Goal: Book appointment/travel/reservation

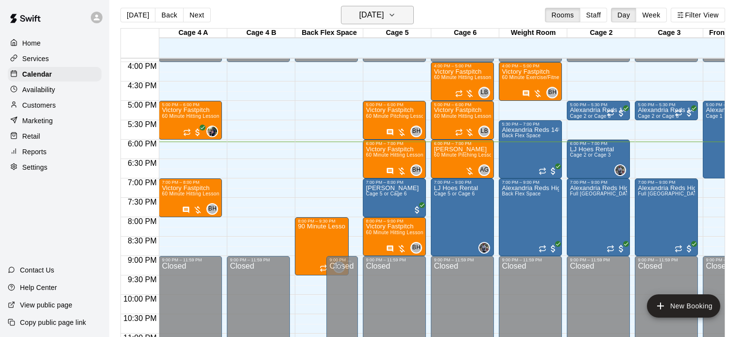
click at [384, 17] on h6 "[DATE]" at bounding box center [371, 15] width 25 height 14
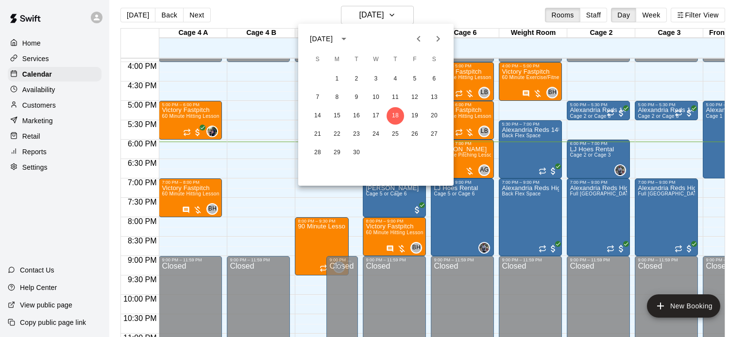
click at [235, 184] on div at bounding box center [373, 168] width 746 height 337
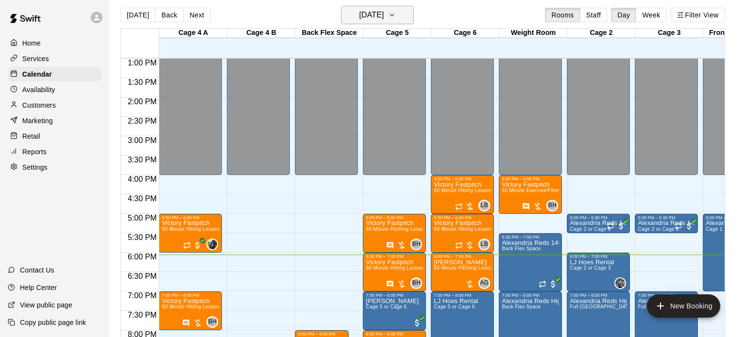
click at [384, 15] on h6 "[DATE]" at bounding box center [371, 15] width 25 height 14
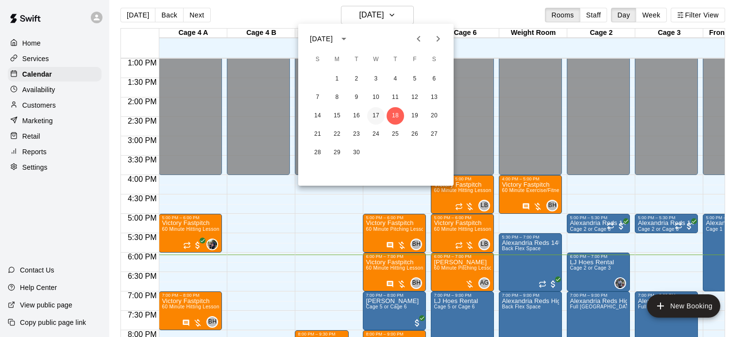
click at [375, 115] on button "17" at bounding box center [375, 115] width 17 height 17
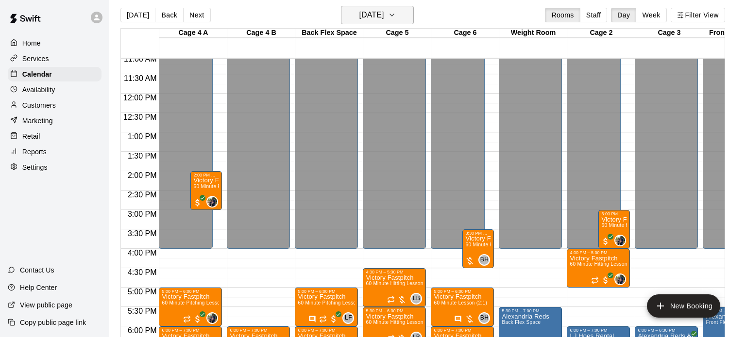
click at [404, 17] on button "[DATE]" at bounding box center [377, 15] width 73 height 18
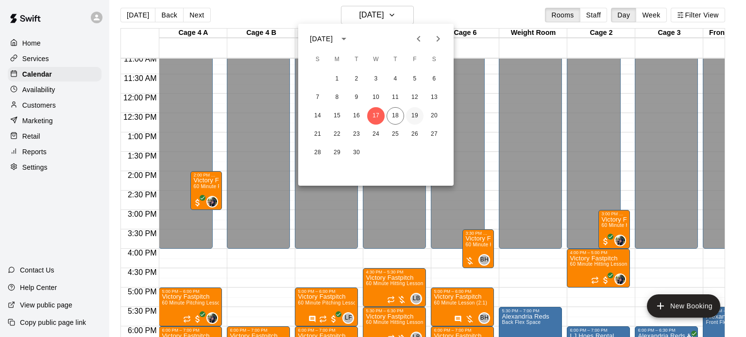
click at [417, 119] on button "19" at bounding box center [414, 115] width 17 height 17
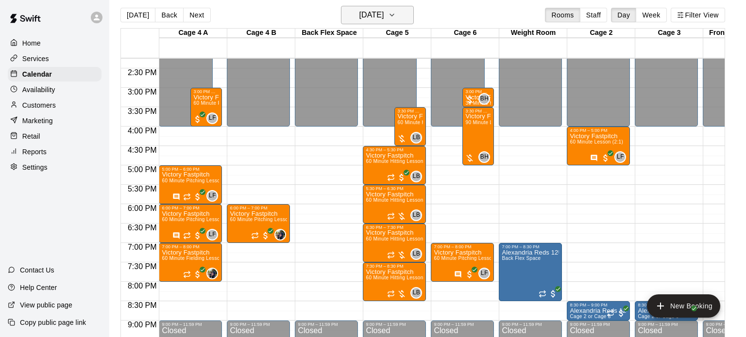
click at [395, 16] on button "[DATE]" at bounding box center [377, 15] width 73 height 18
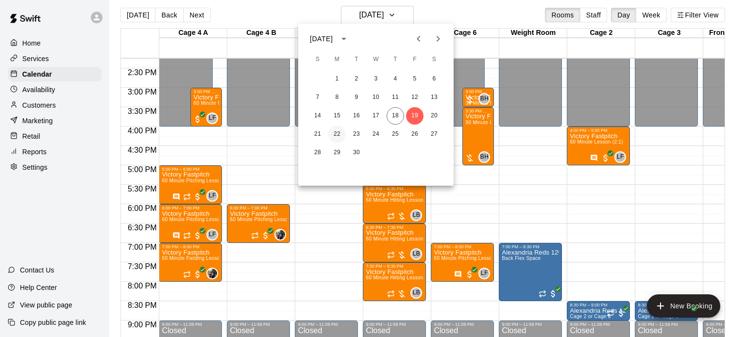
click at [341, 139] on button "22" at bounding box center [336, 134] width 17 height 17
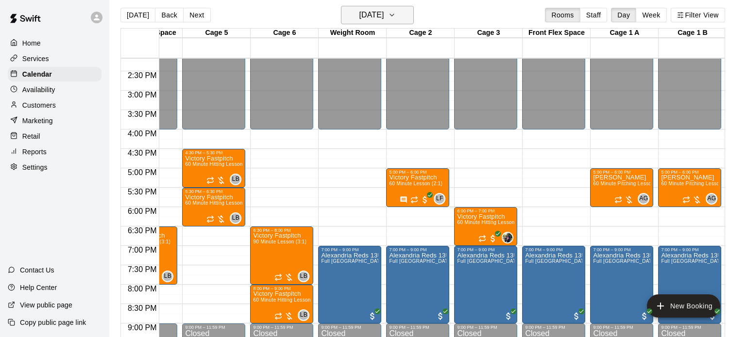
click at [375, 17] on h6 "[DATE]" at bounding box center [371, 15] width 25 height 14
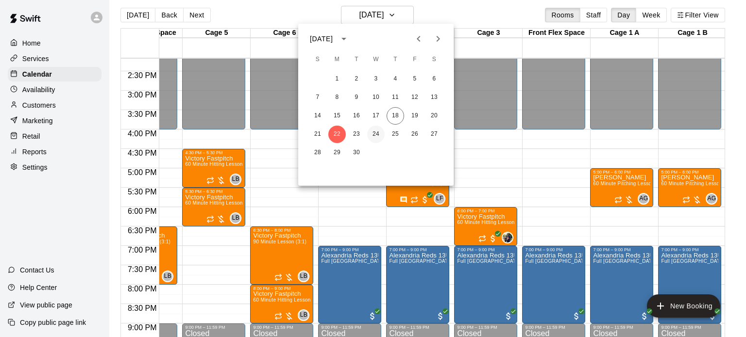
click at [376, 131] on button "24" at bounding box center [375, 134] width 17 height 17
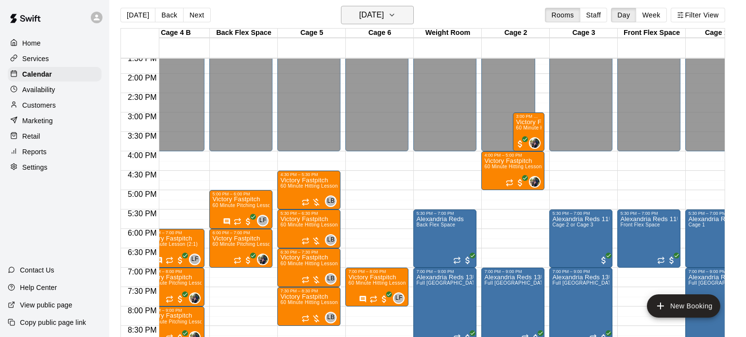
click at [370, 20] on h6 "[DATE]" at bounding box center [371, 15] width 25 height 14
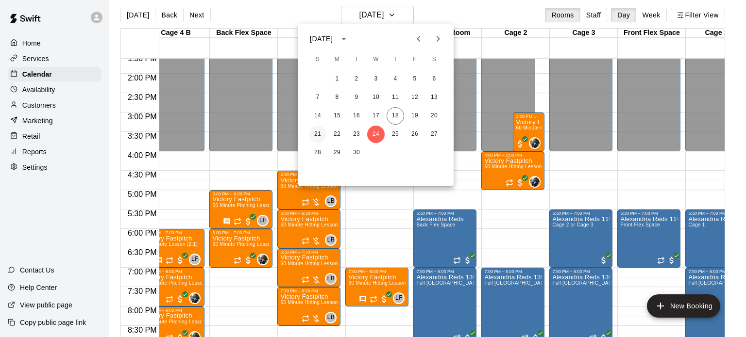
click at [315, 136] on button "21" at bounding box center [317, 134] width 17 height 17
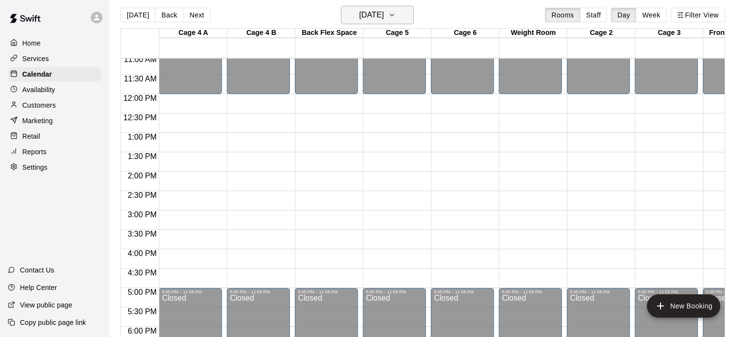
click at [384, 17] on h6 "[DATE]" at bounding box center [371, 15] width 25 height 14
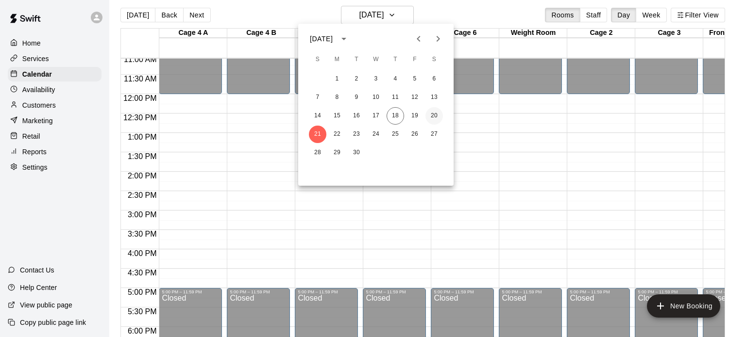
click at [431, 115] on button "20" at bounding box center [433, 115] width 17 height 17
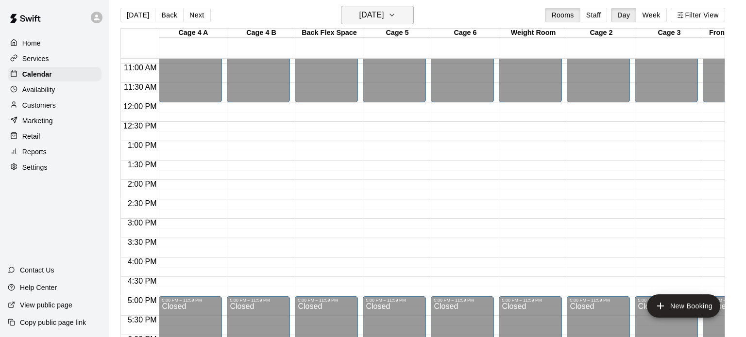
click at [359, 21] on h6 "[DATE]" at bounding box center [371, 15] width 25 height 14
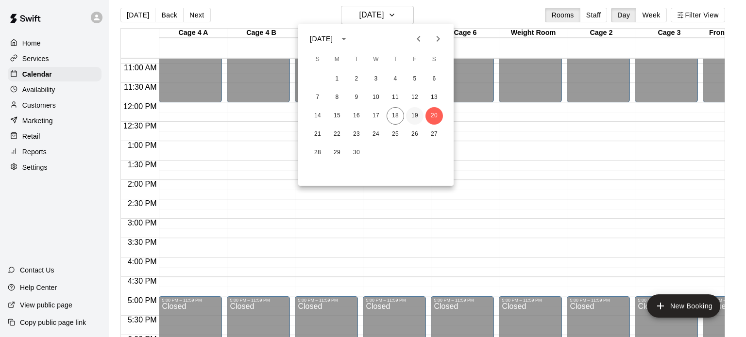
click at [414, 116] on button "19" at bounding box center [414, 115] width 17 height 17
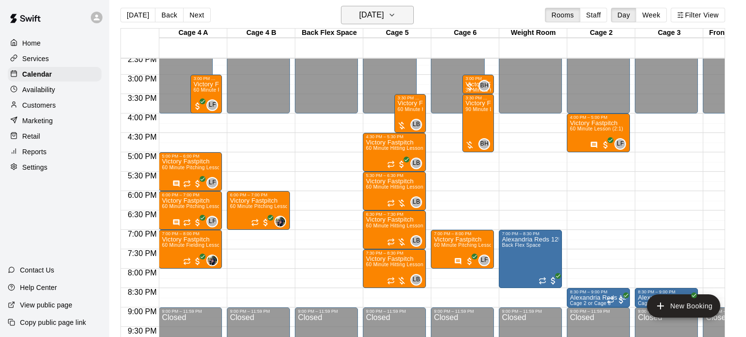
click at [373, 16] on h6 "[DATE]" at bounding box center [371, 15] width 25 height 14
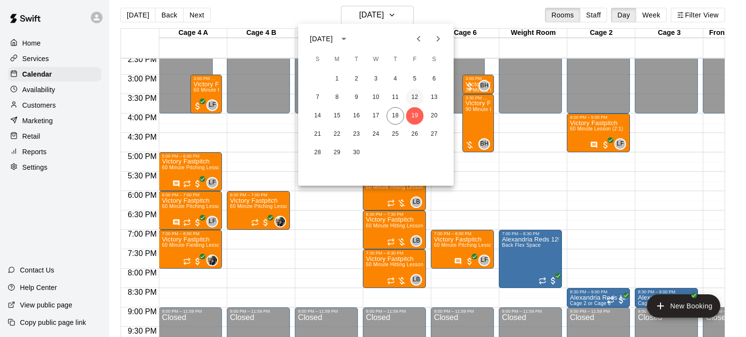
click at [413, 100] on button "12" at bounding box center [414, 97] width 17 height 17
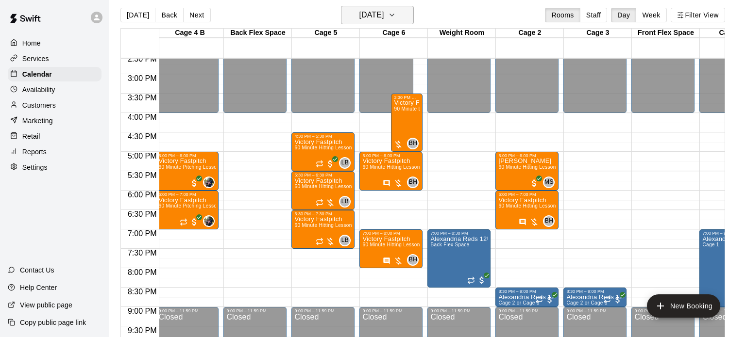
click at [380, 13] on h6 "[DATE]" at bounding box center [371, 15] width 25 height 14
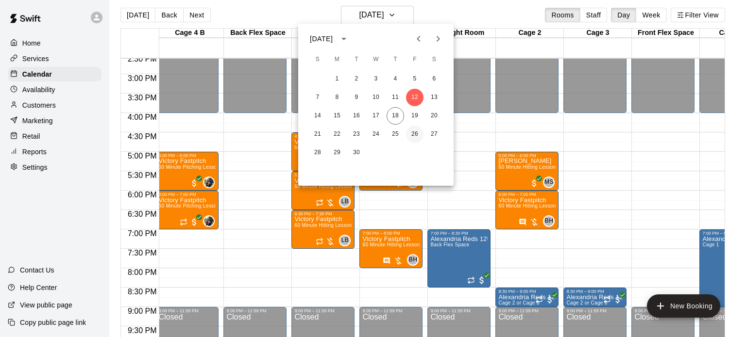
click at [414, 134] on button "26" at bounding box center [414, 134] width 17 height 17
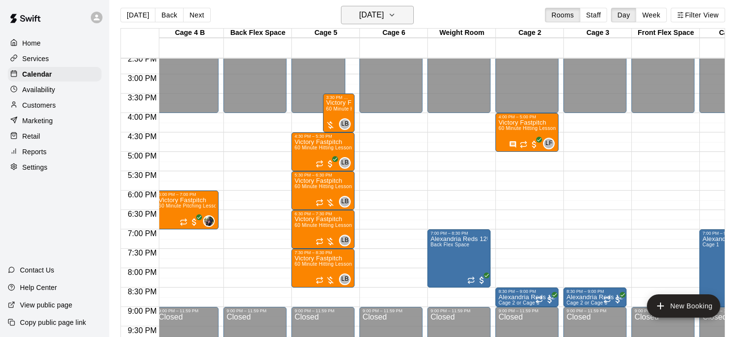
click at [381, 13] on h6 "[DATE]" at bounding box center [371, 15] width 25 height 14
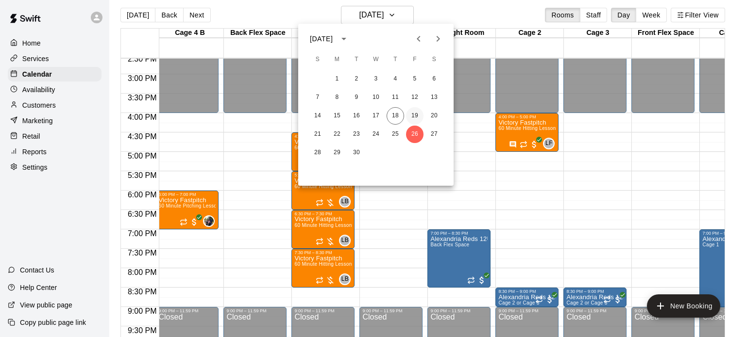
click at [416, 115] on button "19" at bounding box center [414, 115] width 17 height 17
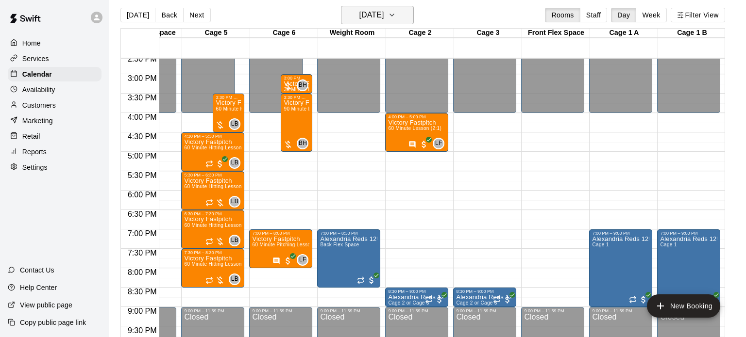
click at [381, 21] on button "[DATE]" at bounding box center [377, 15] width 73 height 18
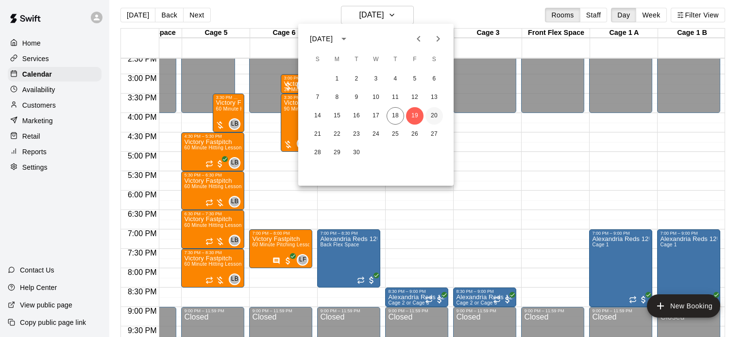
click at [435, 115] on button "20" at bounding box center [433, 115] width 17 height 17
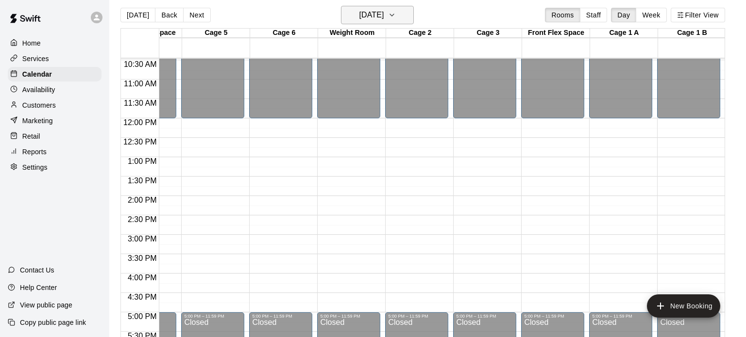
click at [399, 6] on button "[DATE]" at bounding box center [377, 15] width 73 height 18
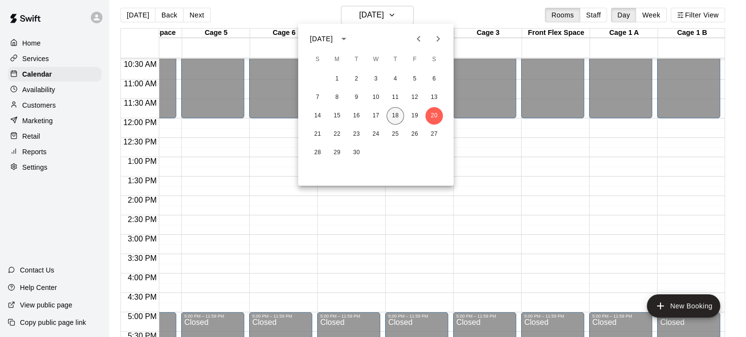
click at [396, 117] on button "18" at bounding box center [395, 115] width 17 height 17
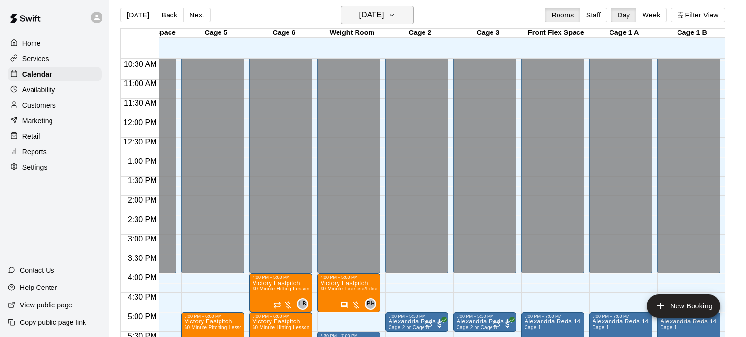
click at [384, 19] on h6 "[DATE]" at bounding box center [371, 15] width 25 height 14
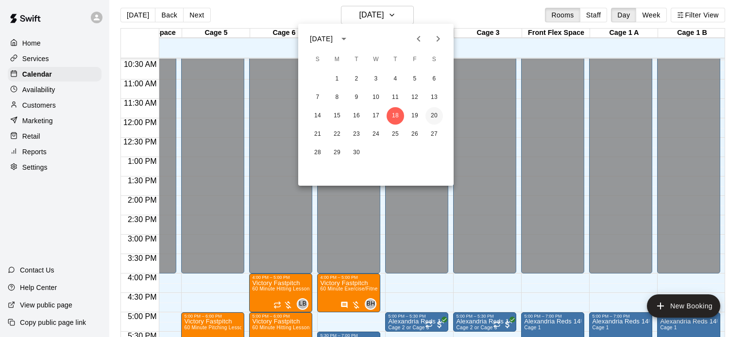
click at [427, 114] on button "20" at bounding box center [433, 115] width 17 height 17
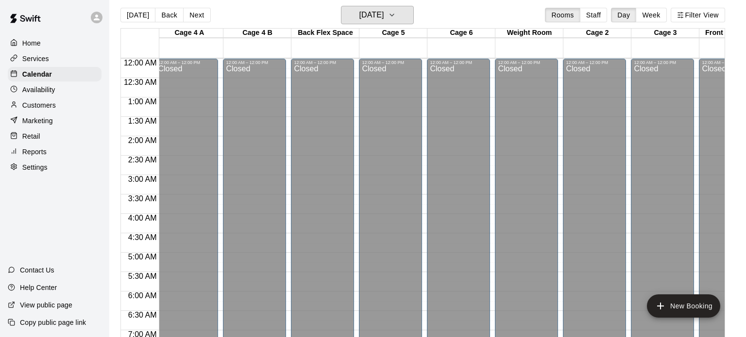
scroll to position [12, 3]
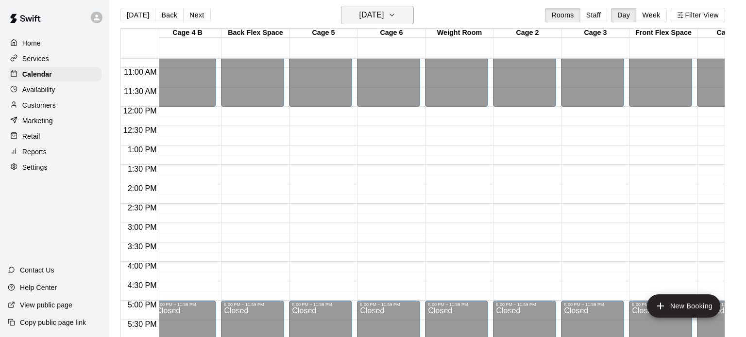
click at [363, 13] on h6 "[DATE]" at bounding box center [371, 15] width 25 height 14
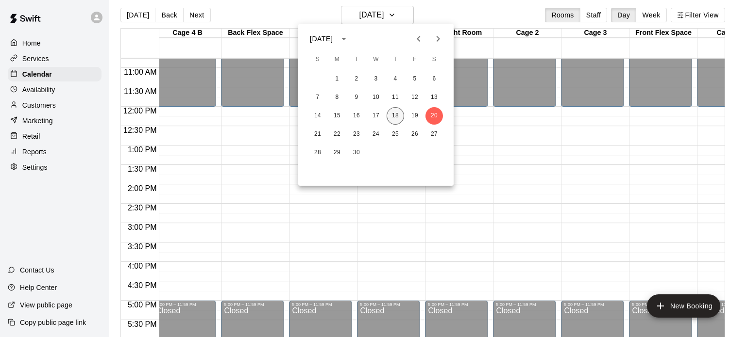
click at [396, 117] on button "18" at bounding box center [395, 115] width 17 height 17
